Goal: Communication & Community: Answer question/provide support

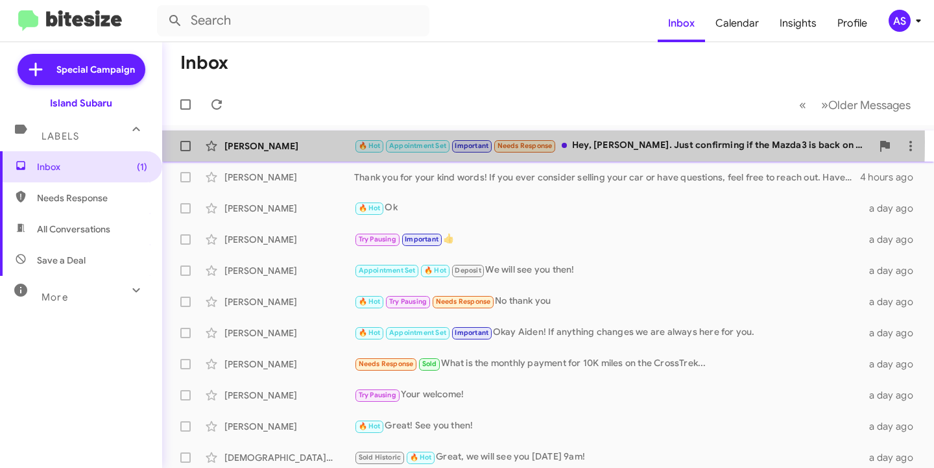
click at [295, 141] on div "[PERSON_NAME]" at bounding box center [289, 145] width 130 height 13
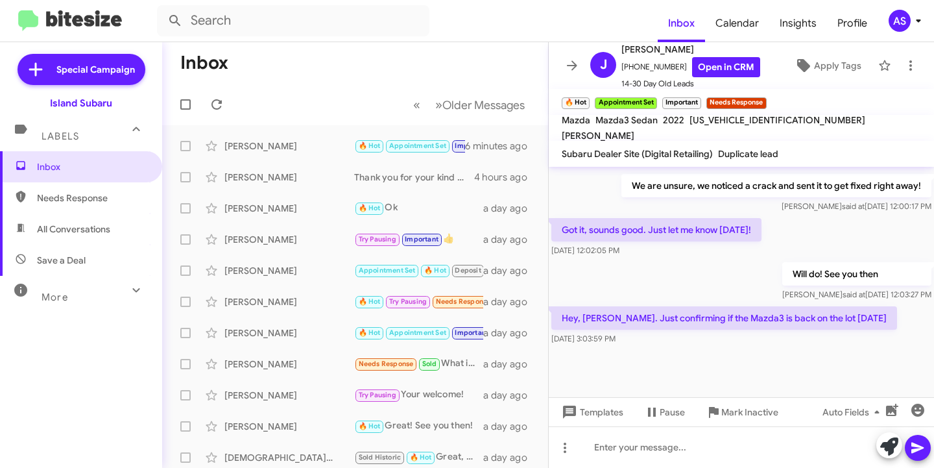
scroll to position [706, 0]
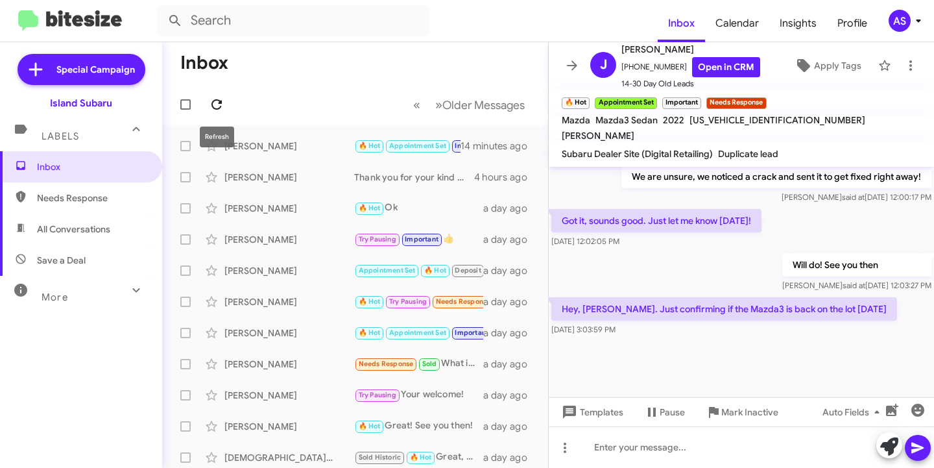
click at [220, 96] on button at bounding box center [217, 104] width 26 height 26
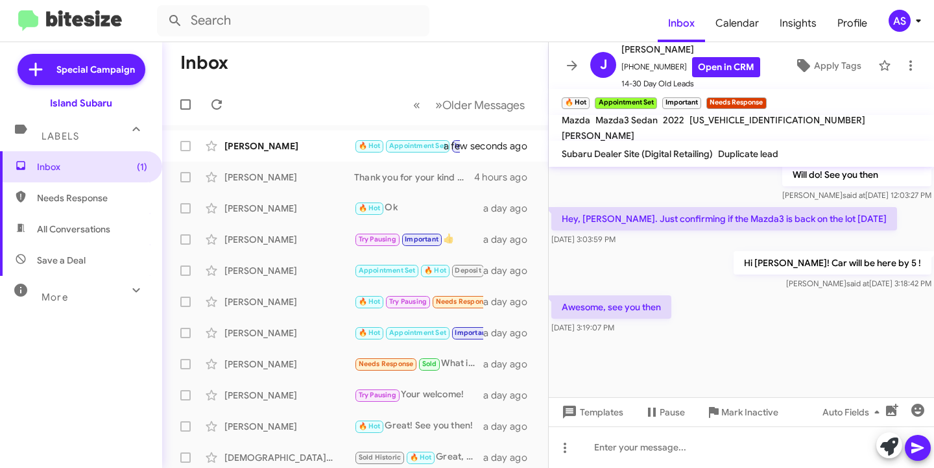
scroll to position [800, 0]
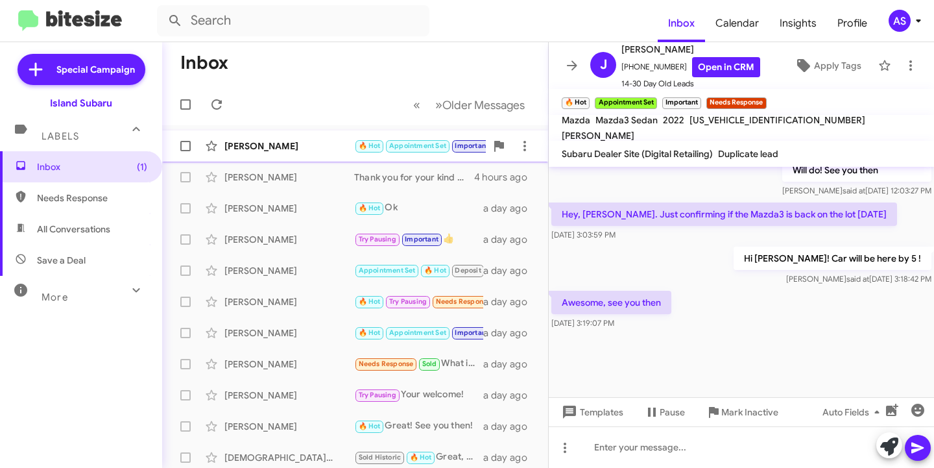
click at [270, 144] on div "[PERSON_NAME]" at bounding box center [289, 145] width 130 height 13
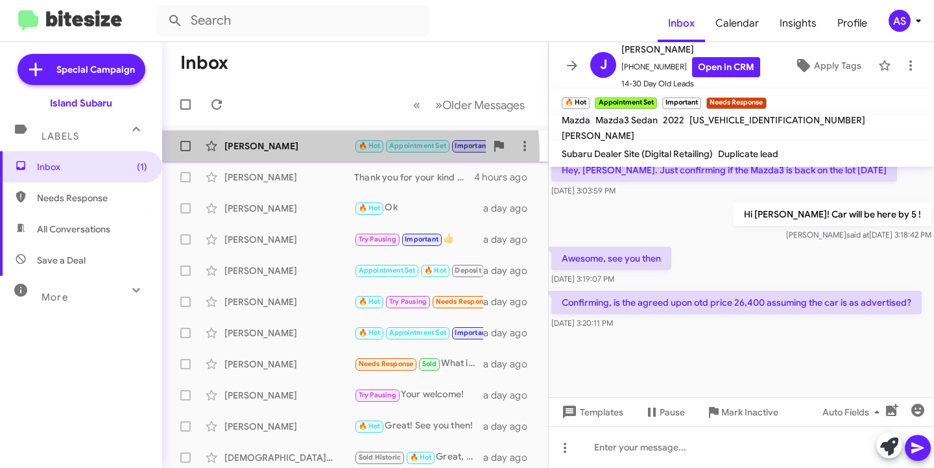
click at [297, 155] on div "[PERSON_NAME] 🔥 Hot Appointment Set Important Needs Response Confirming, is the…" at bounding box center [354, 146] width 365 height 26
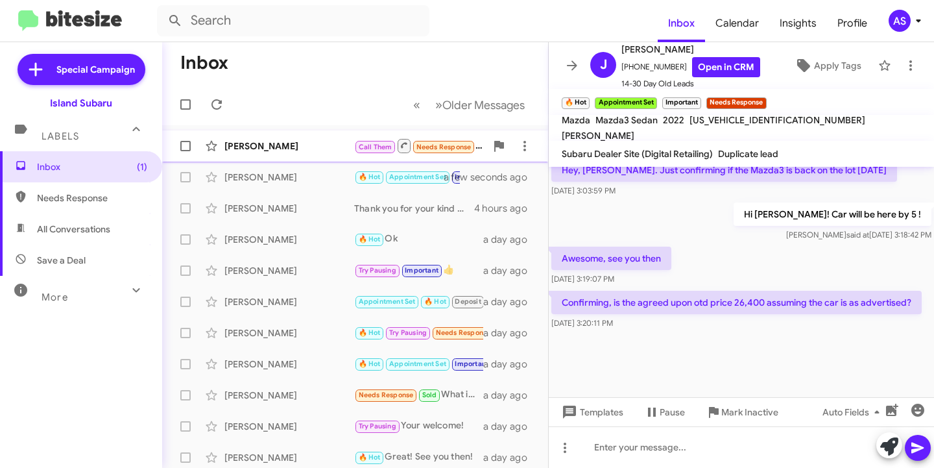
click at [237, 148] on div "[PERSON_NAME]" at bounding box center [289, 145] width 130 height 13
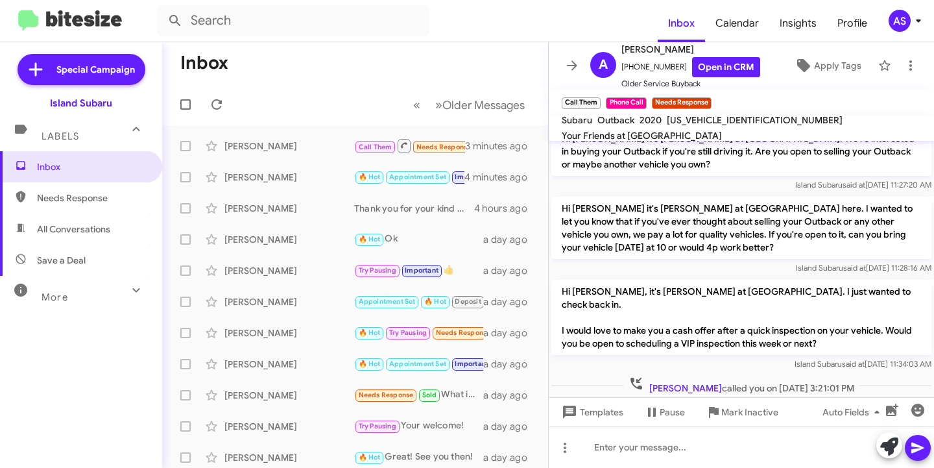
scroll to position [768, 0]
